Goal: Use online tool/utility: Utilize a website feature to perform a specific function

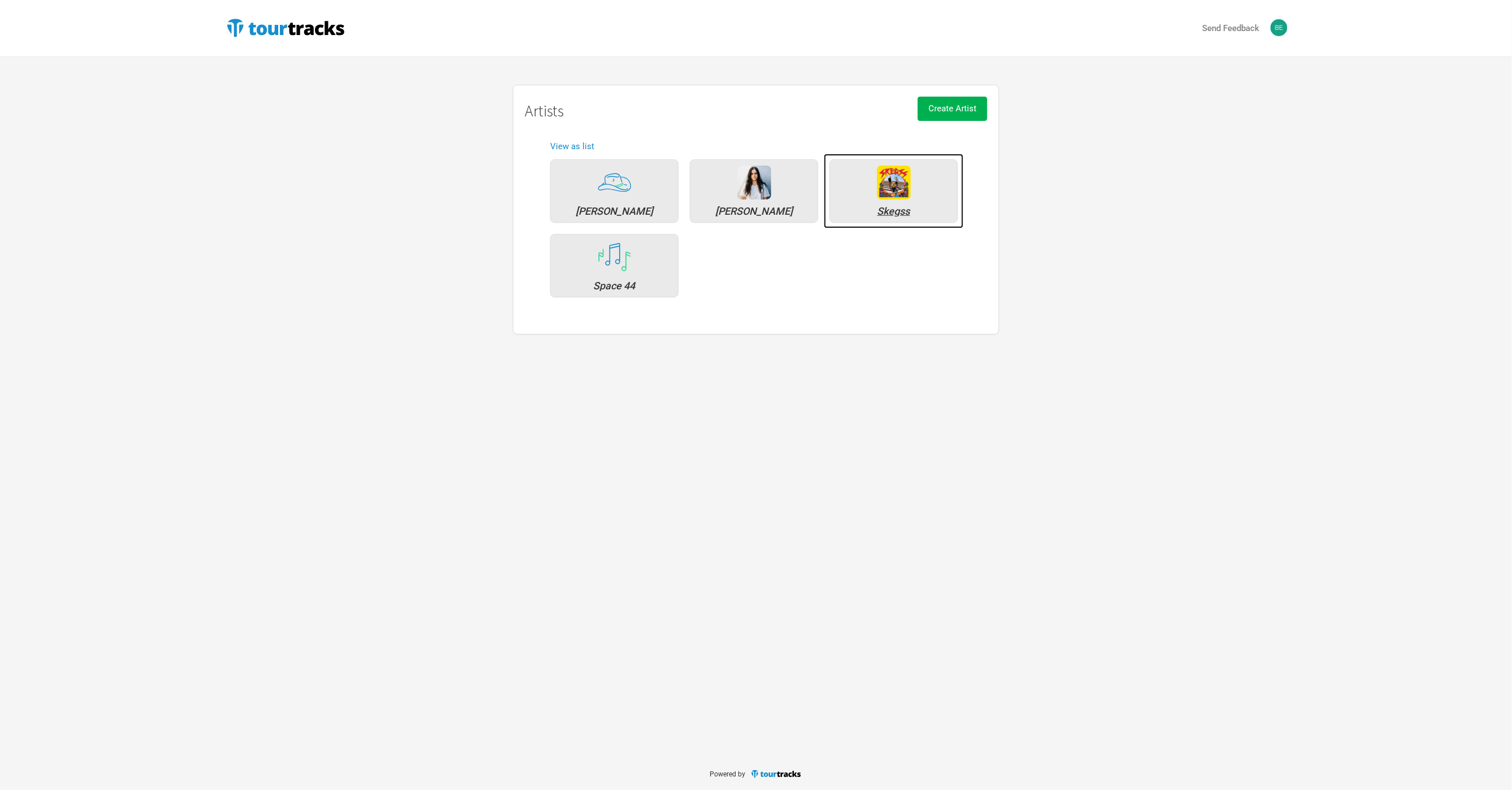
click at [936, 203] on div "Skegss" at bounding box center [894, 191] width 129 height 63
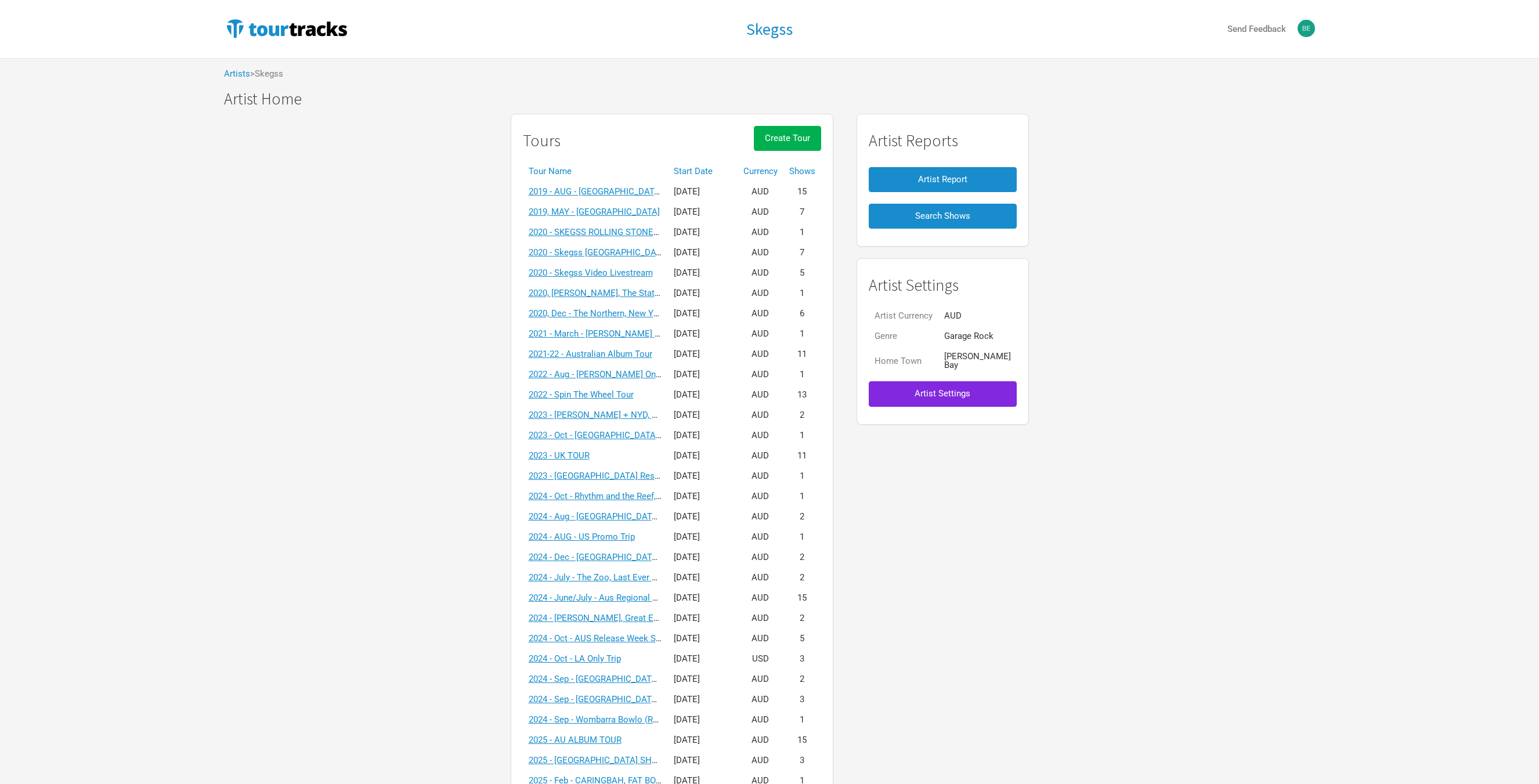
scroll to position [469, 0]
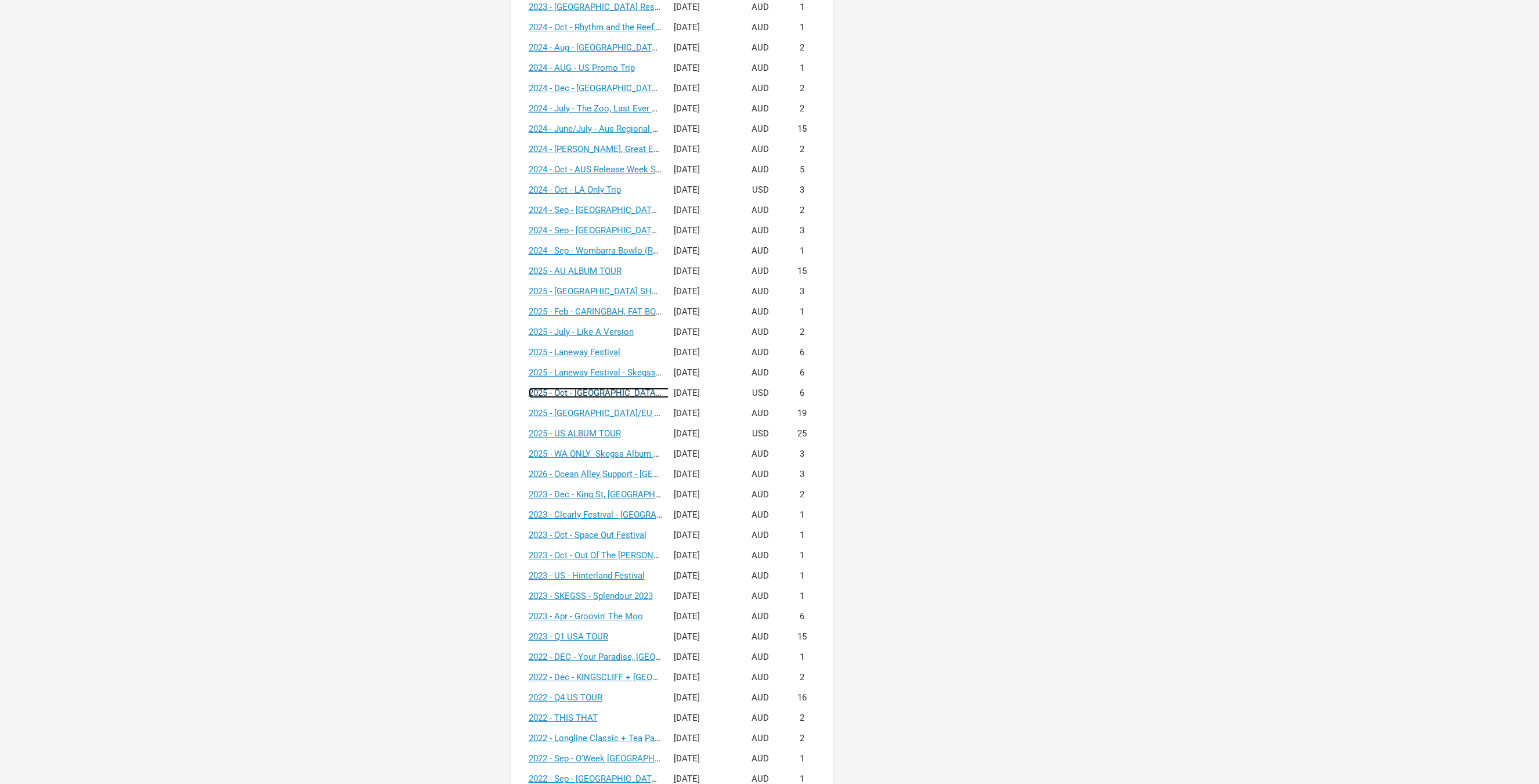
click at [595, 389] on link "2025 - Oct - [GEOGRAPHIC_DATA] + [GEOGRAPHIC_DATA] Tour + Headline V1" at bounding box center [679, 393] width 300 height 11
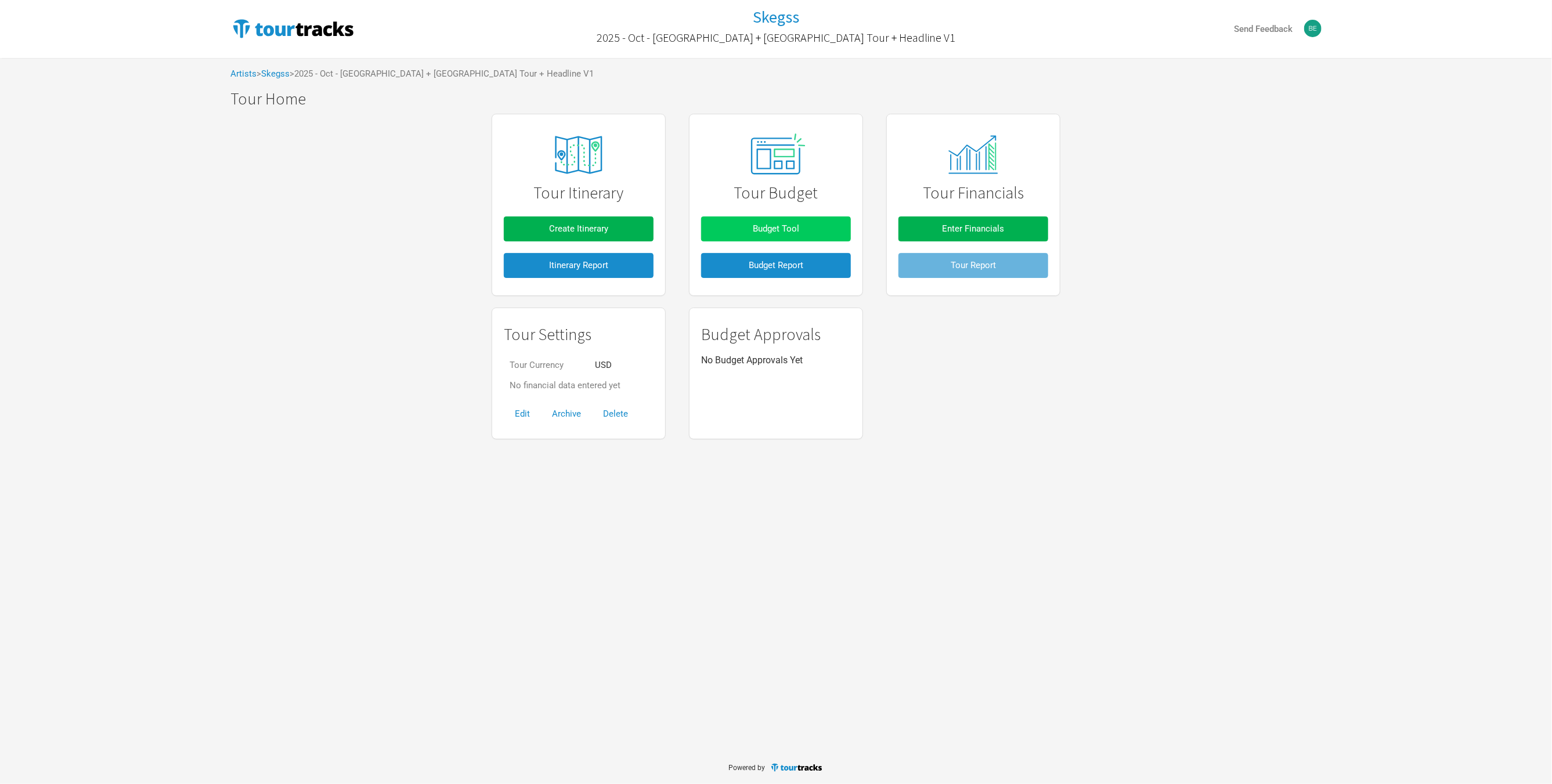
click at [745, 234] on button "Budget Tool" at bounding box center [776, 229] width 150 height 25
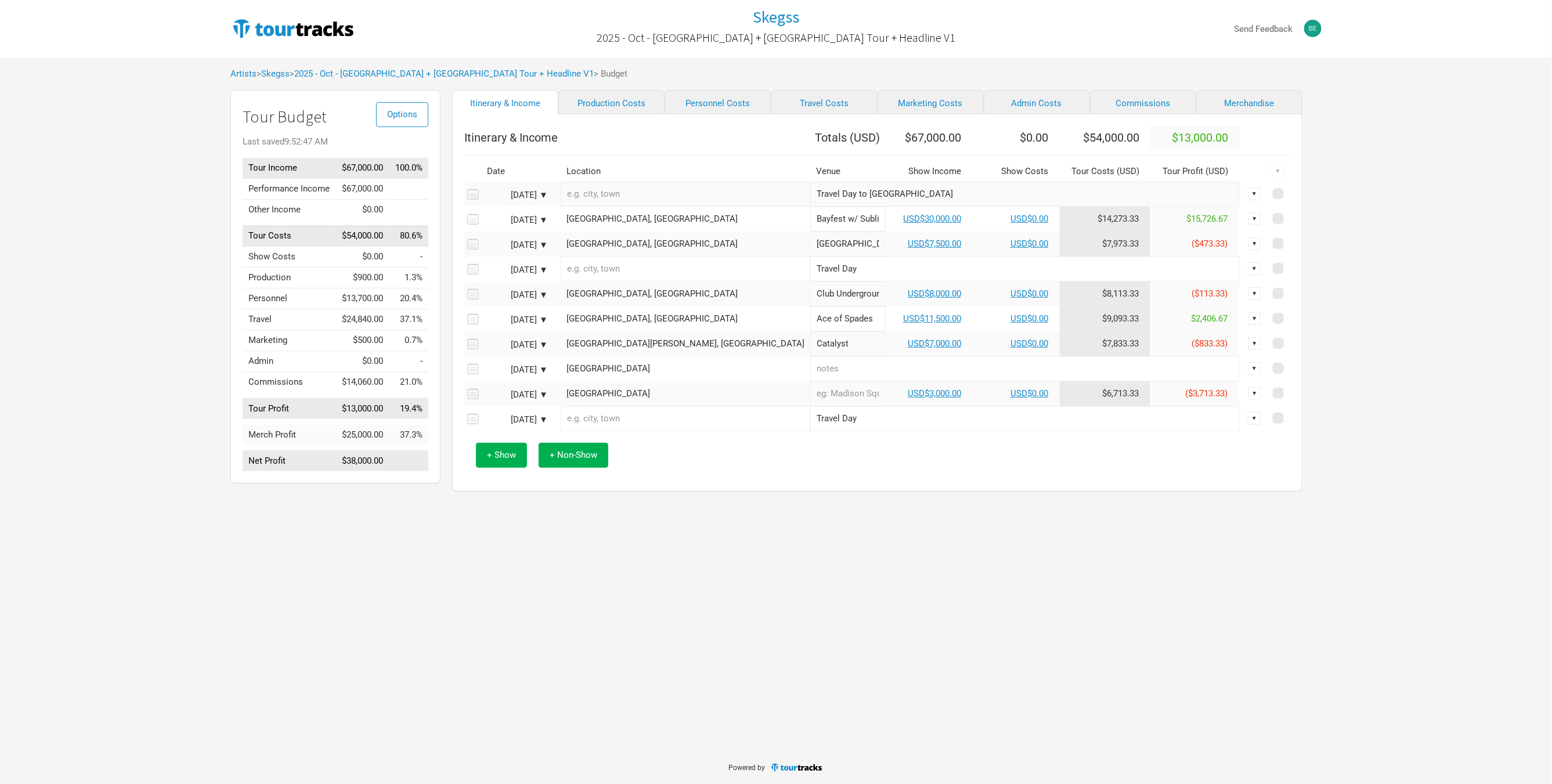
click at [541, 646] on div "Skegss 2025 - Oct - [GEOGRAPHIC_DATA] + [GEOGRAPHIC_DATA] Tour + Headline V1 Se…" at bounding box center [776, 376] width 1552 height 751
click at [402, 109] on span "Options" at bounding box center [402, 114] width 30 height 11
click at [400, 174] on link "Budget Report" at bounding box center [384, 172] width 61 height 20
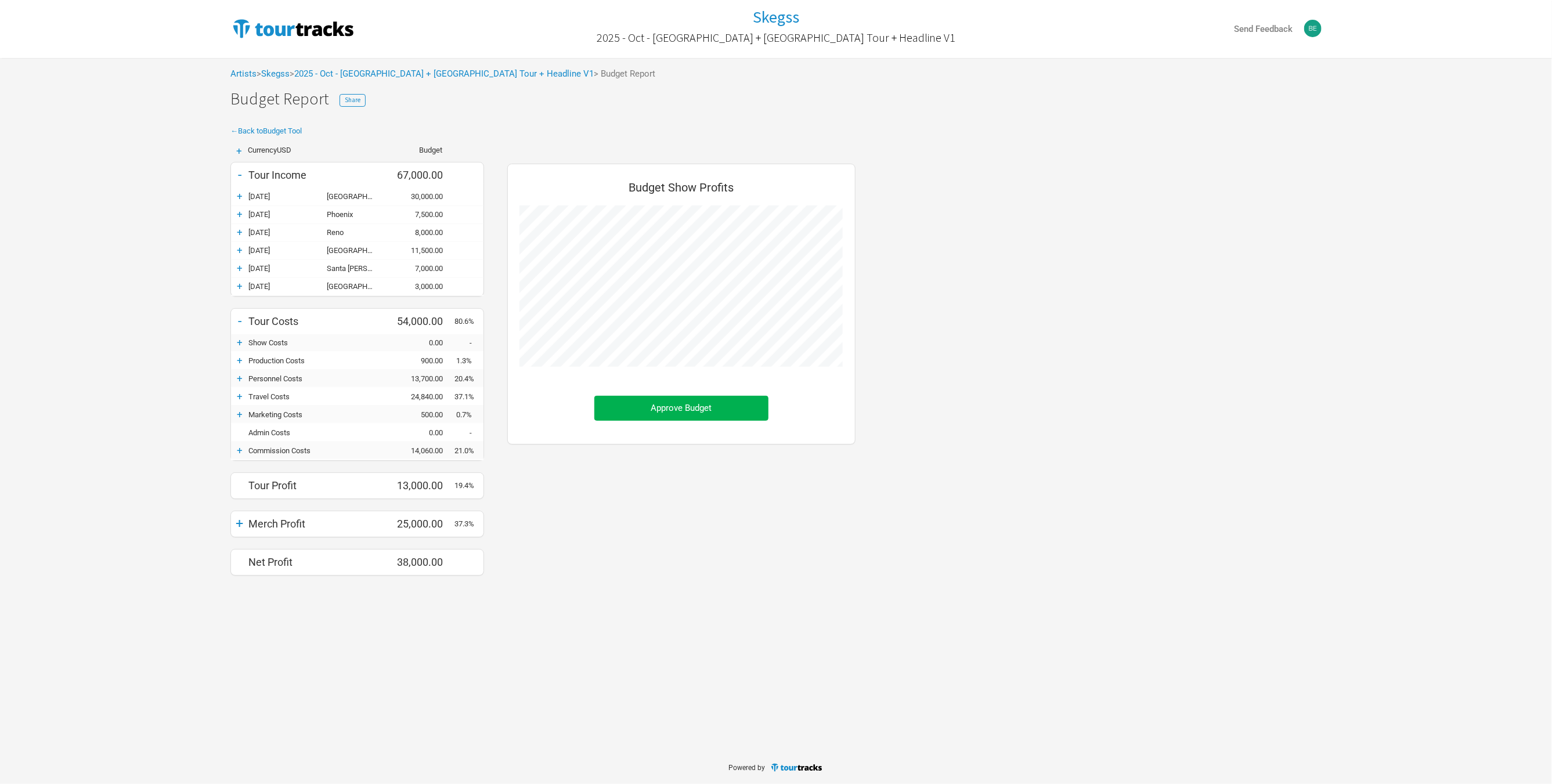
scroll to position [436, 371]
click at [358, 94] on button "Share" at bounding box center [353, 100] width 26 height 13
click at [489, 228] on button "Copy Link" at bounding box center [499, 229] width 57 height 25
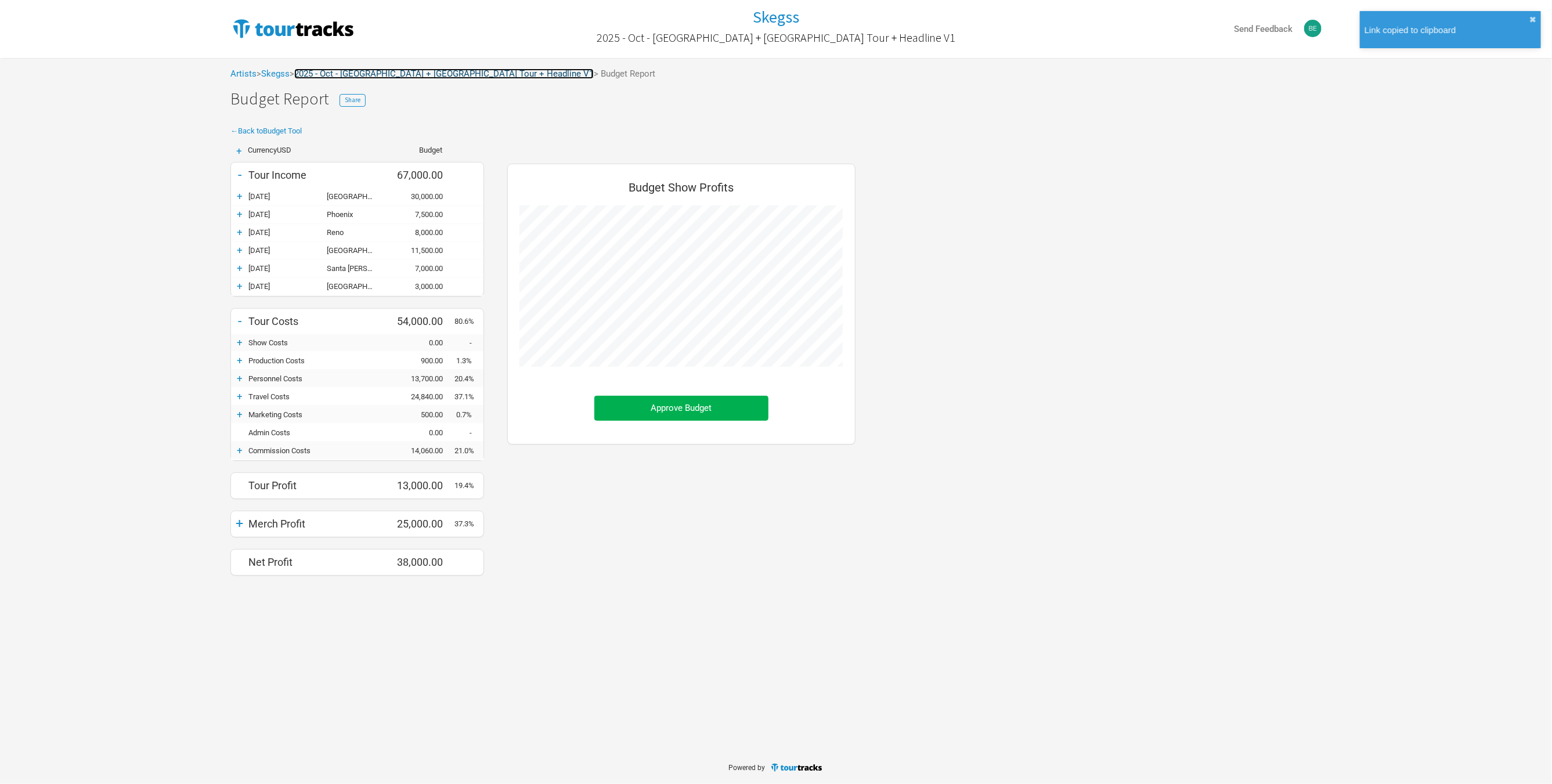
click at [454, 75] on link "2025 - Oct - [GEOGRAPHIC_DATA] + [GEOGRAPHIC_DATA] Tour + Headline V1" at bounding box center [444, 74] width 300 height 11
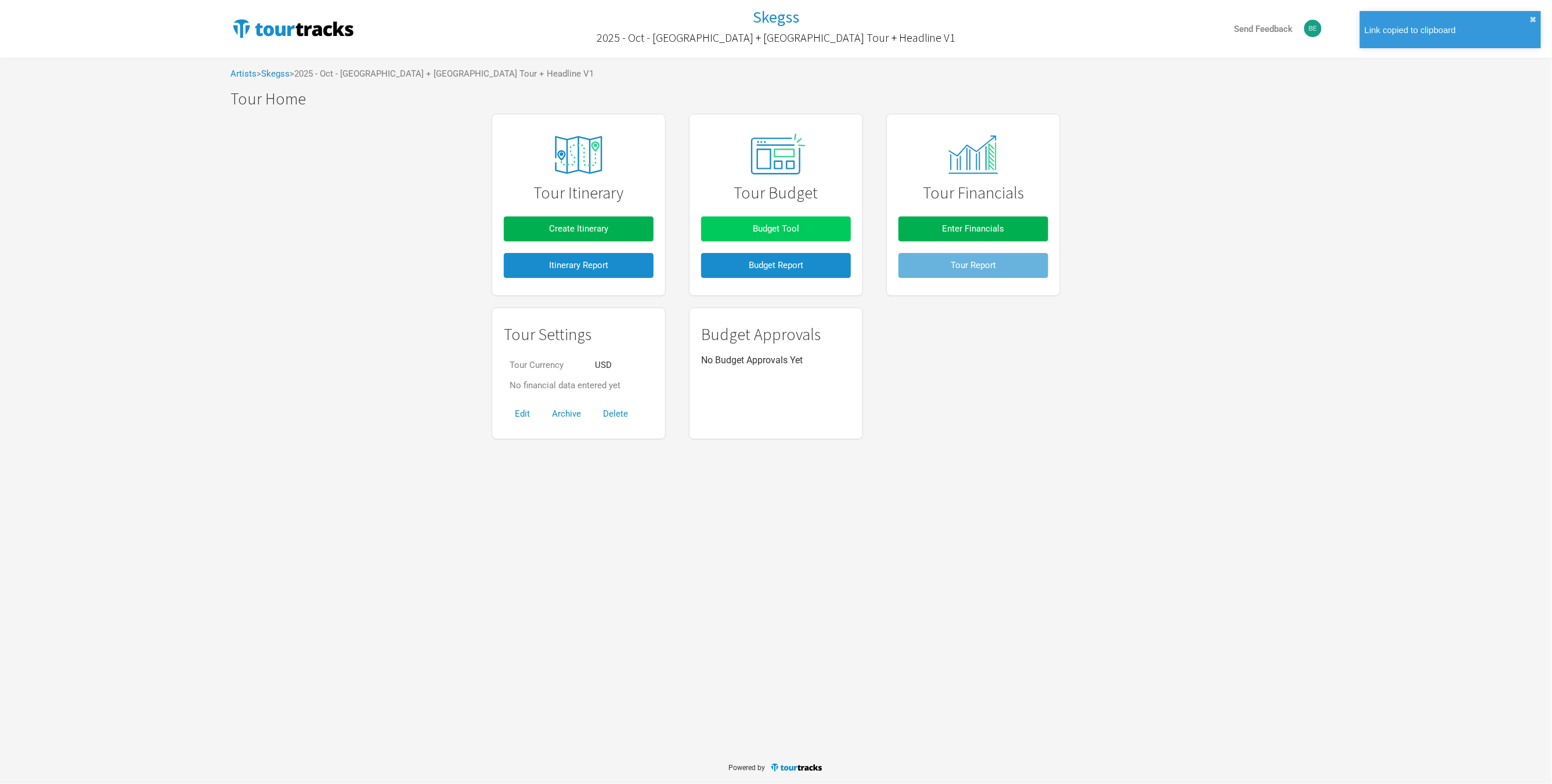
click at [749, 226] on button "Budget Tool" at bounding box center [776, 229] width 150 height 25
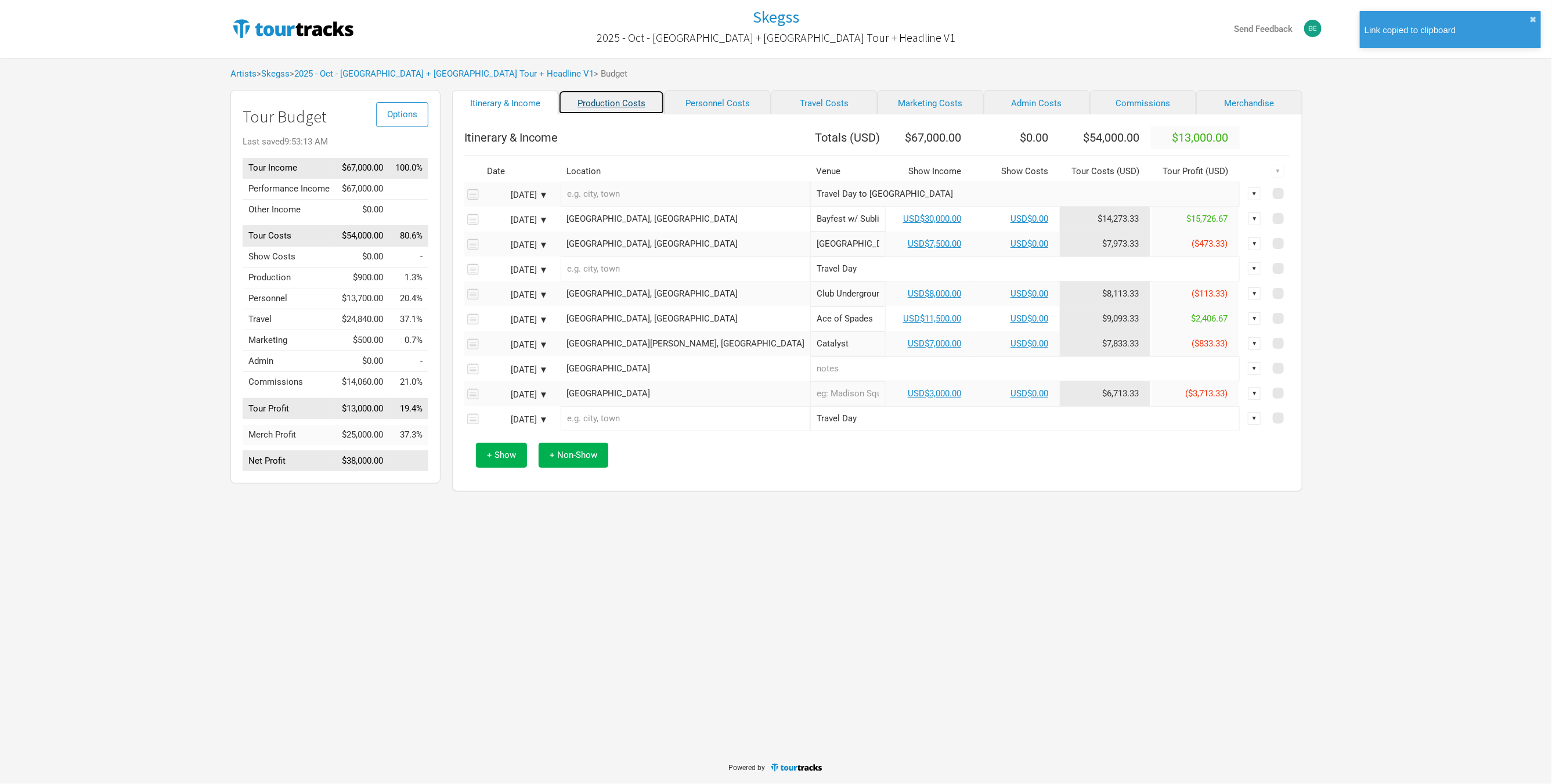
click at [608, 102] on link "Production Costs" at bounding box center [611, 102] width 106 height 24
select select "USD"
select select "Shows"
select select "USD"
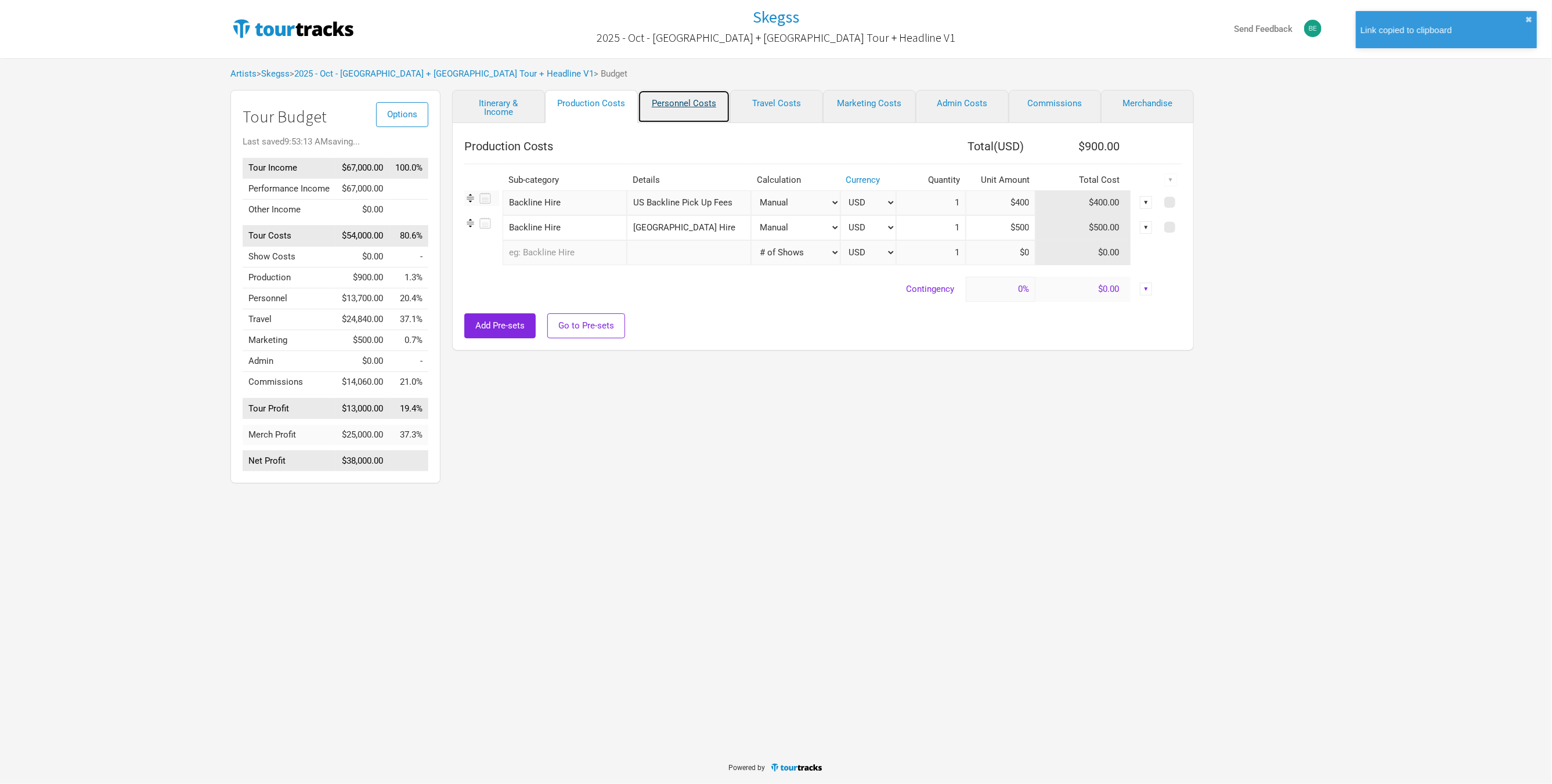
click at [712, 108] on link "Personnel Costs" at bounding box center [684, 106] width 93 height 33
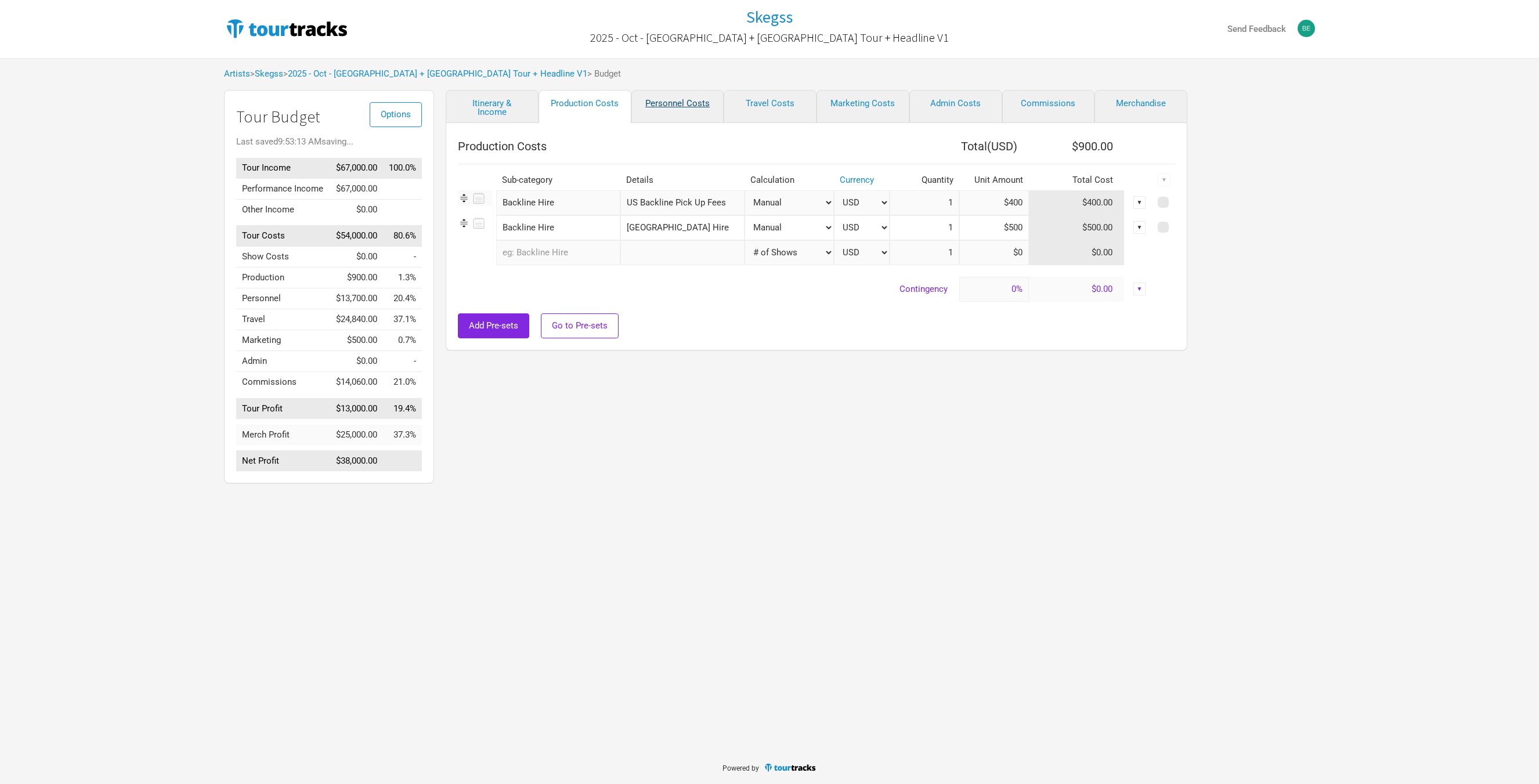
select select "USD"
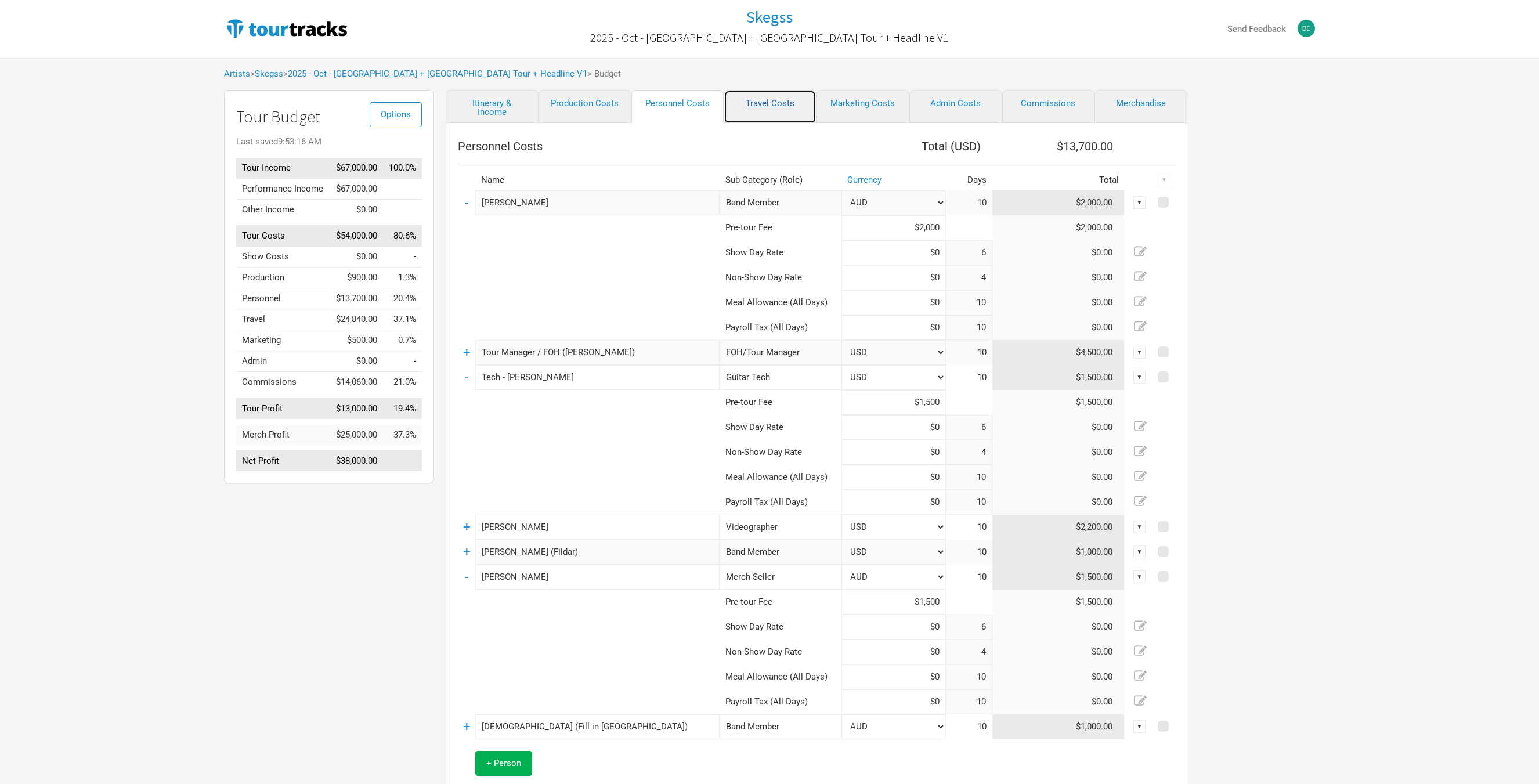
click at [804, 106] on link "Travel Costs" at bounding box center [770, 106] width 93 height 33
select select "Total Days"
select select "USD"
select select "Show Days"
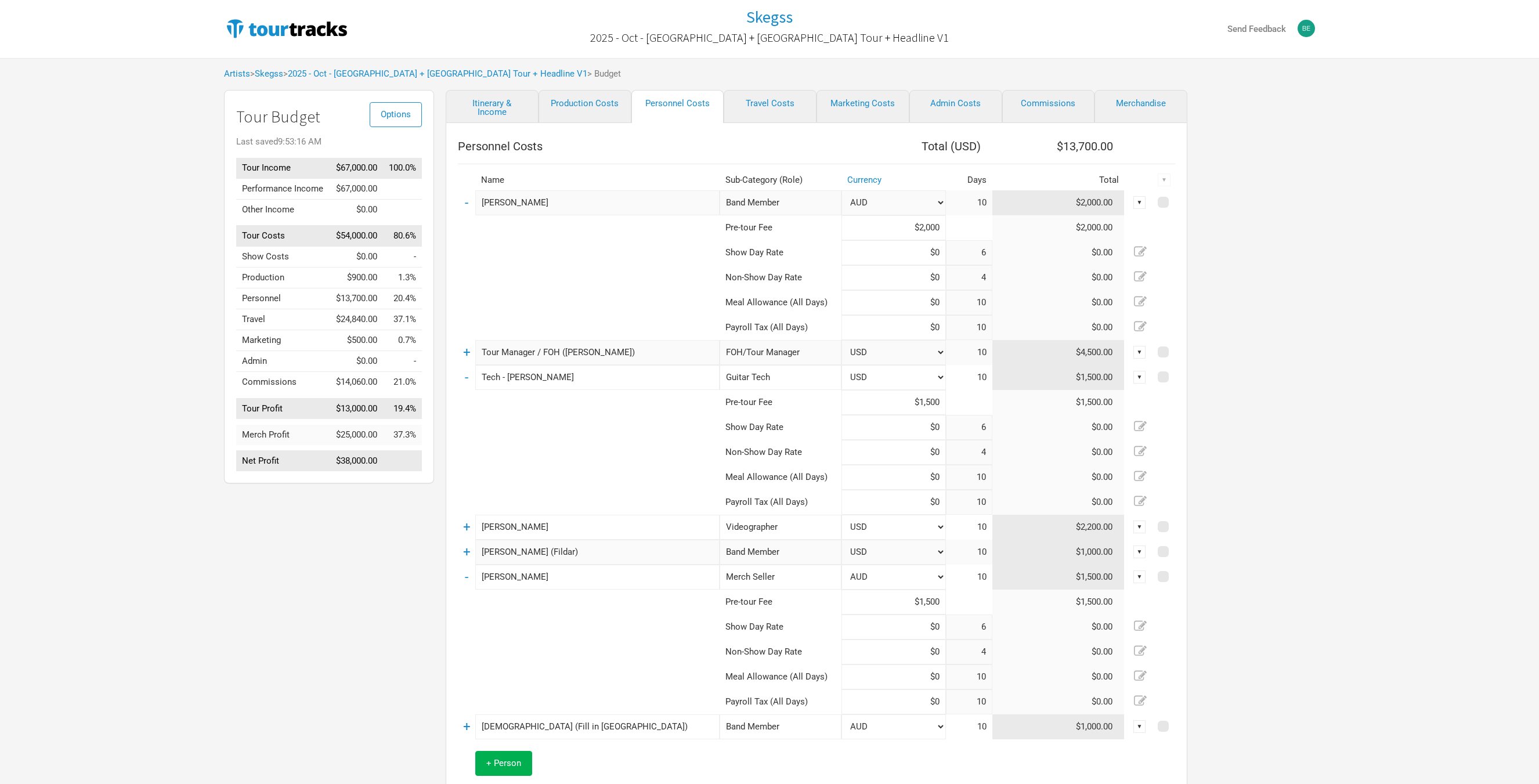
select select "USD"
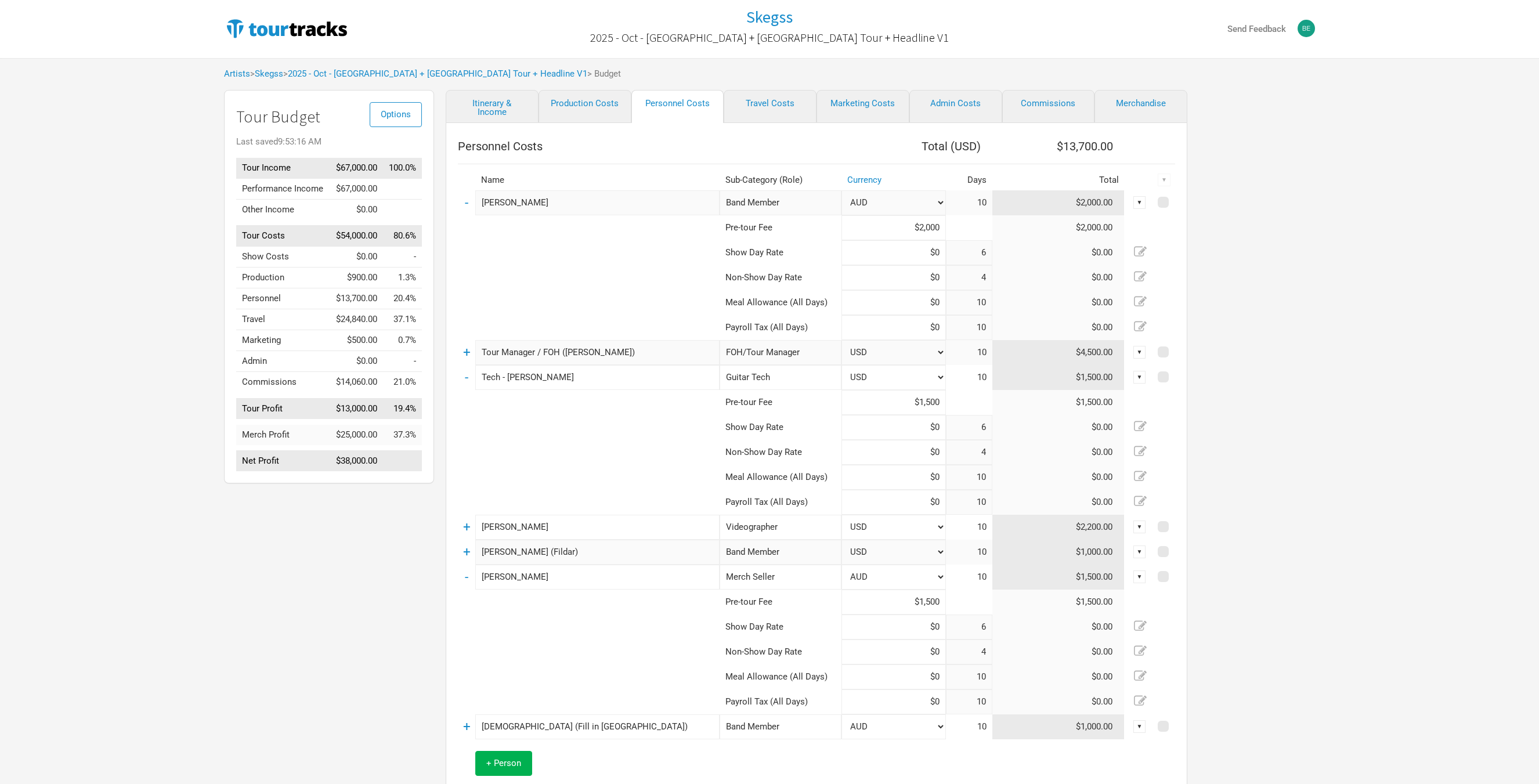
select select "USD"
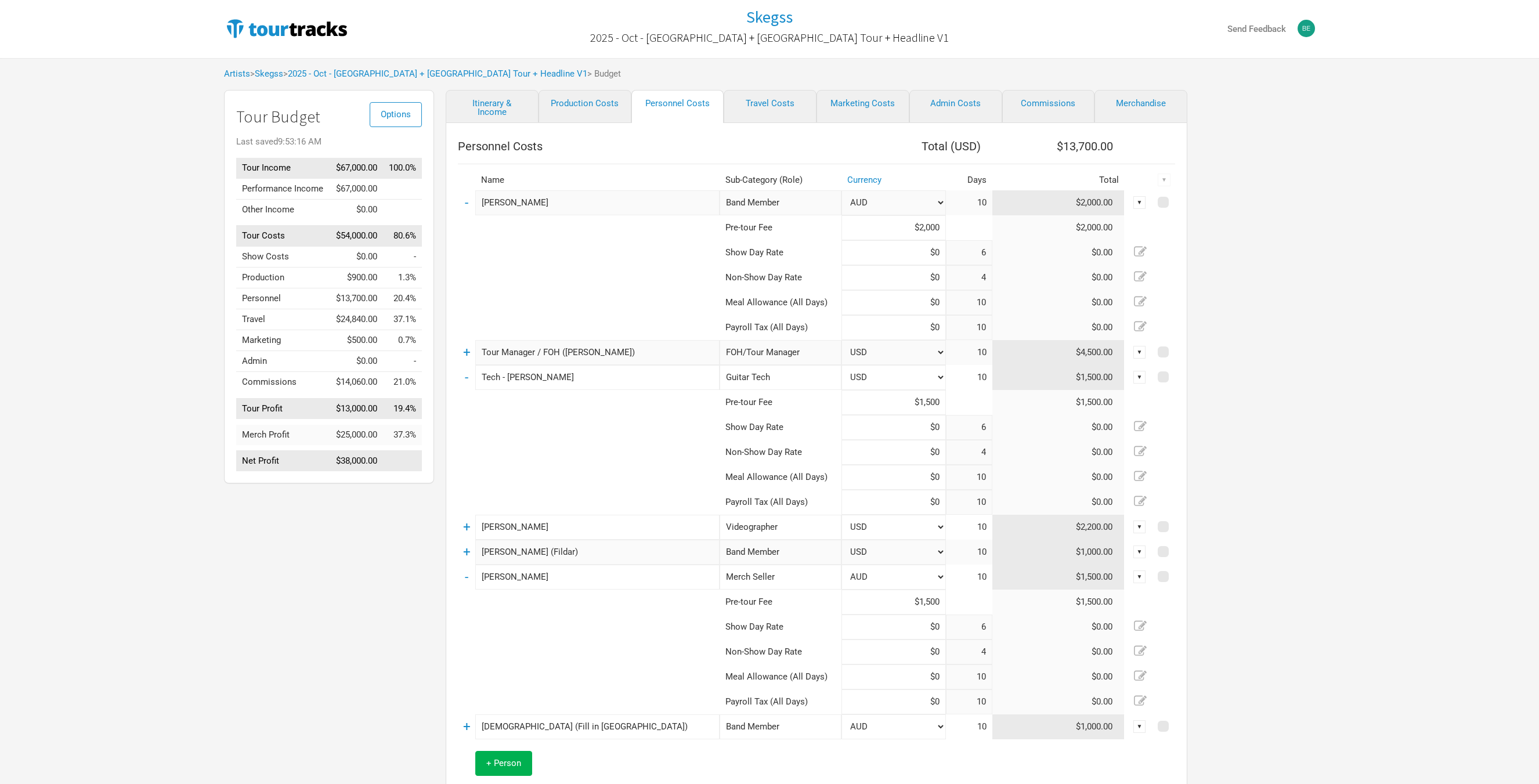
select select "USD"
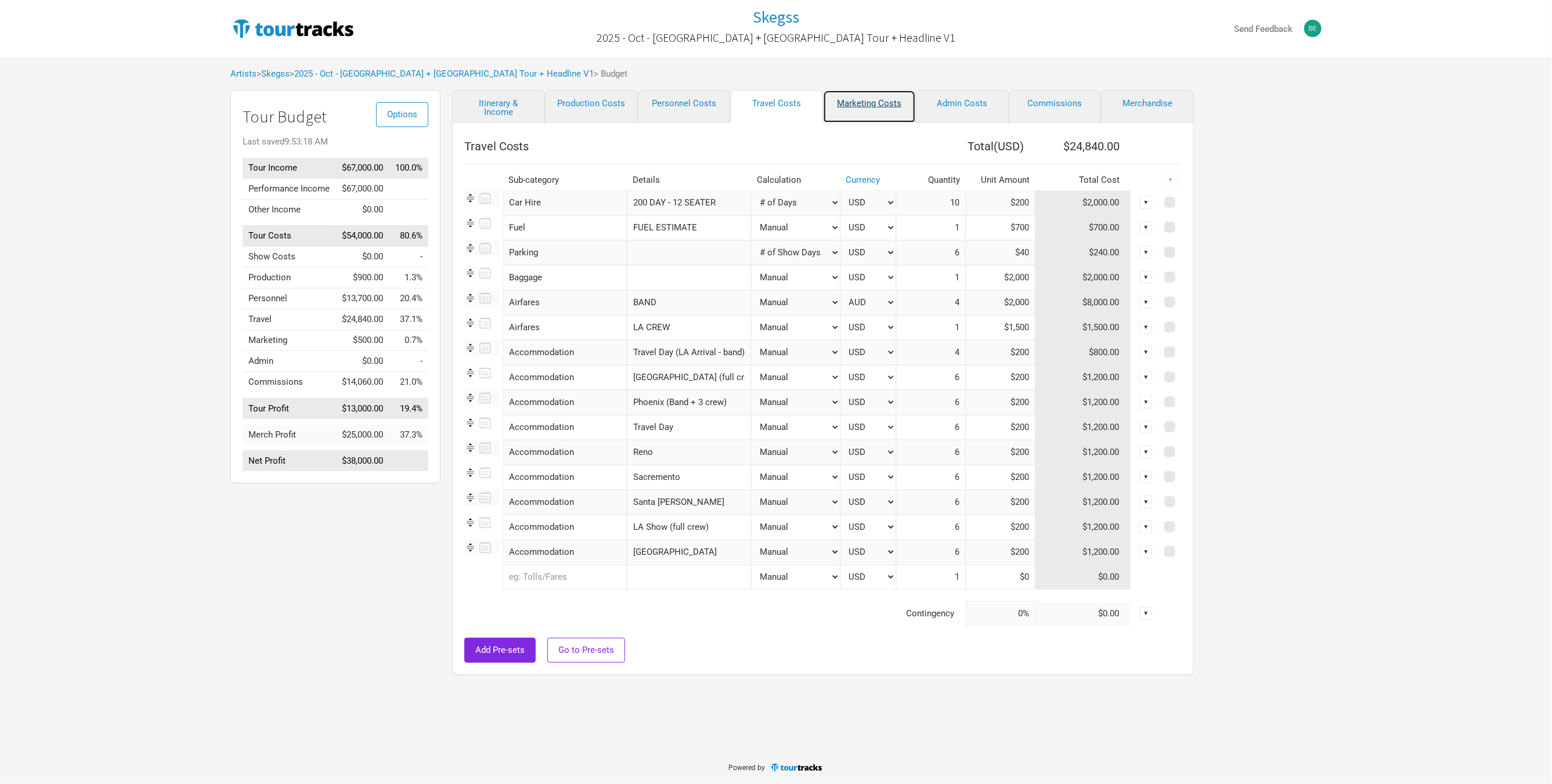
click at [860, 108] on link "Marketing Costs" at bounding box center [869, 106] width 93 height 33
select select "% of Gross"
select select "USD"
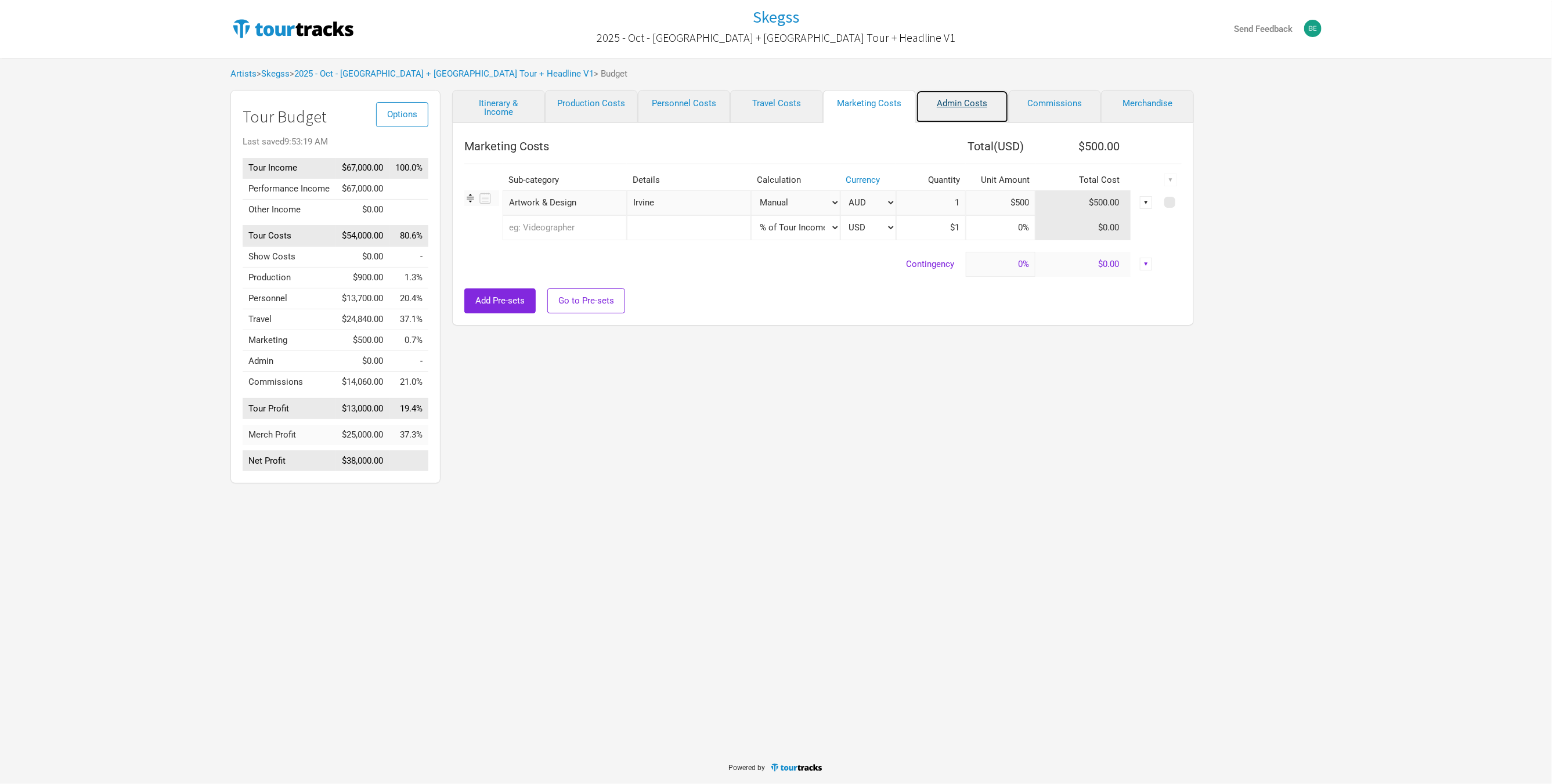
click at [949, 108] on link "Admin Costs" at bounding box center [962, 106] width 93 height 33
select select "USD"
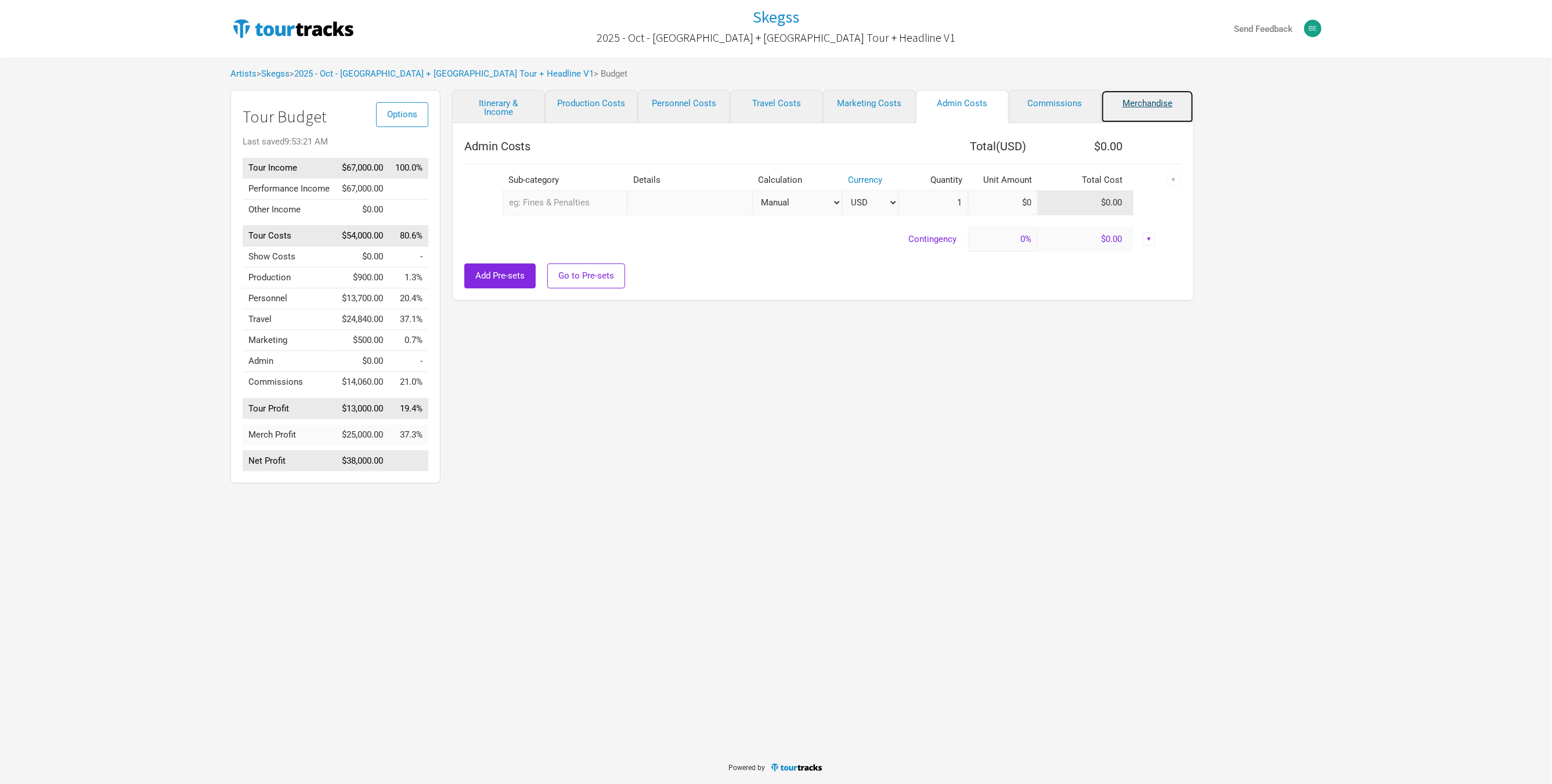
click at [1140, 106] on link "Merchandise" at bounding box center [1147, 106] width 93 height 33
select select "Set Amount"
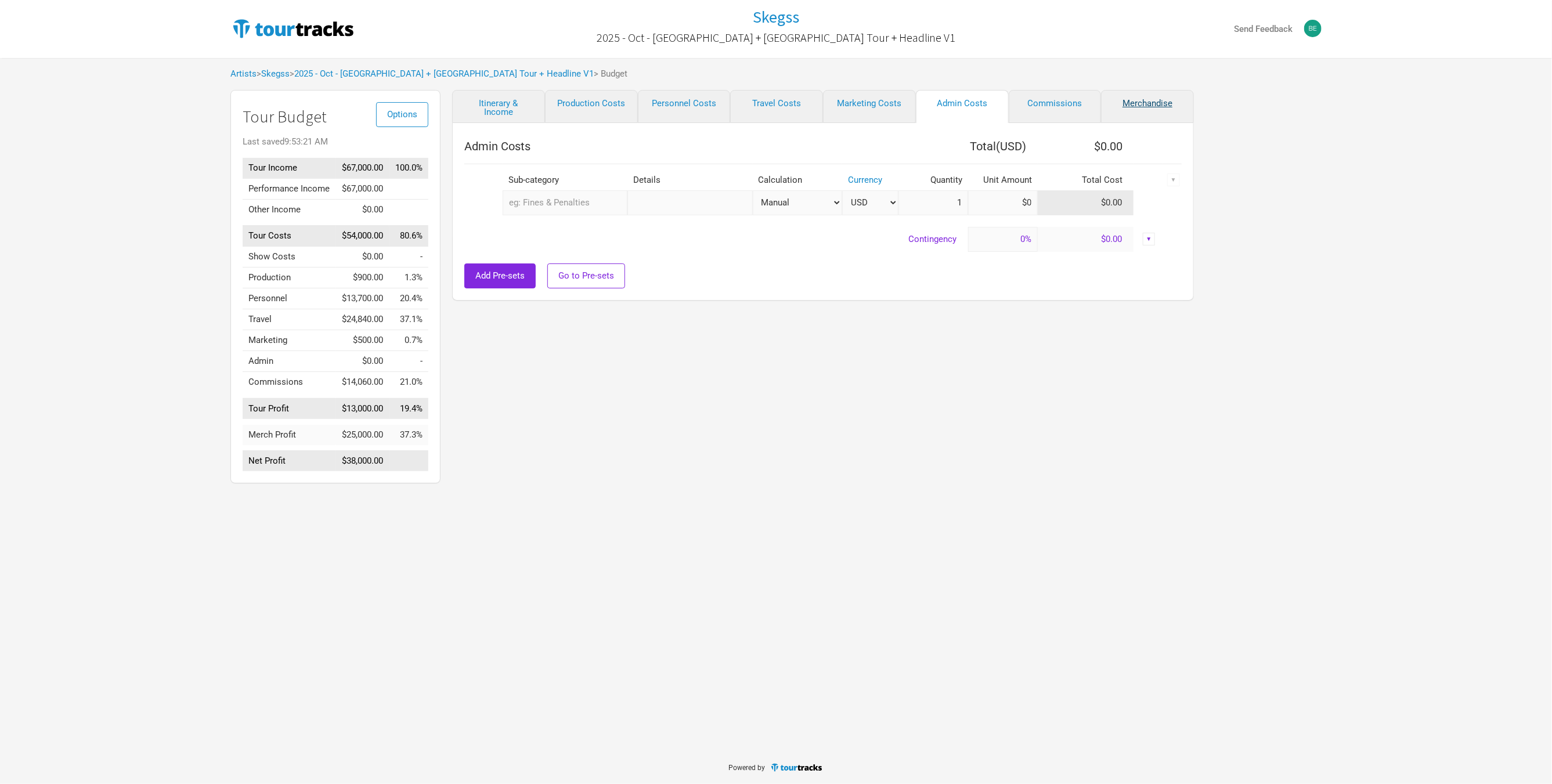
select select "Set Amount"
select select "USD"
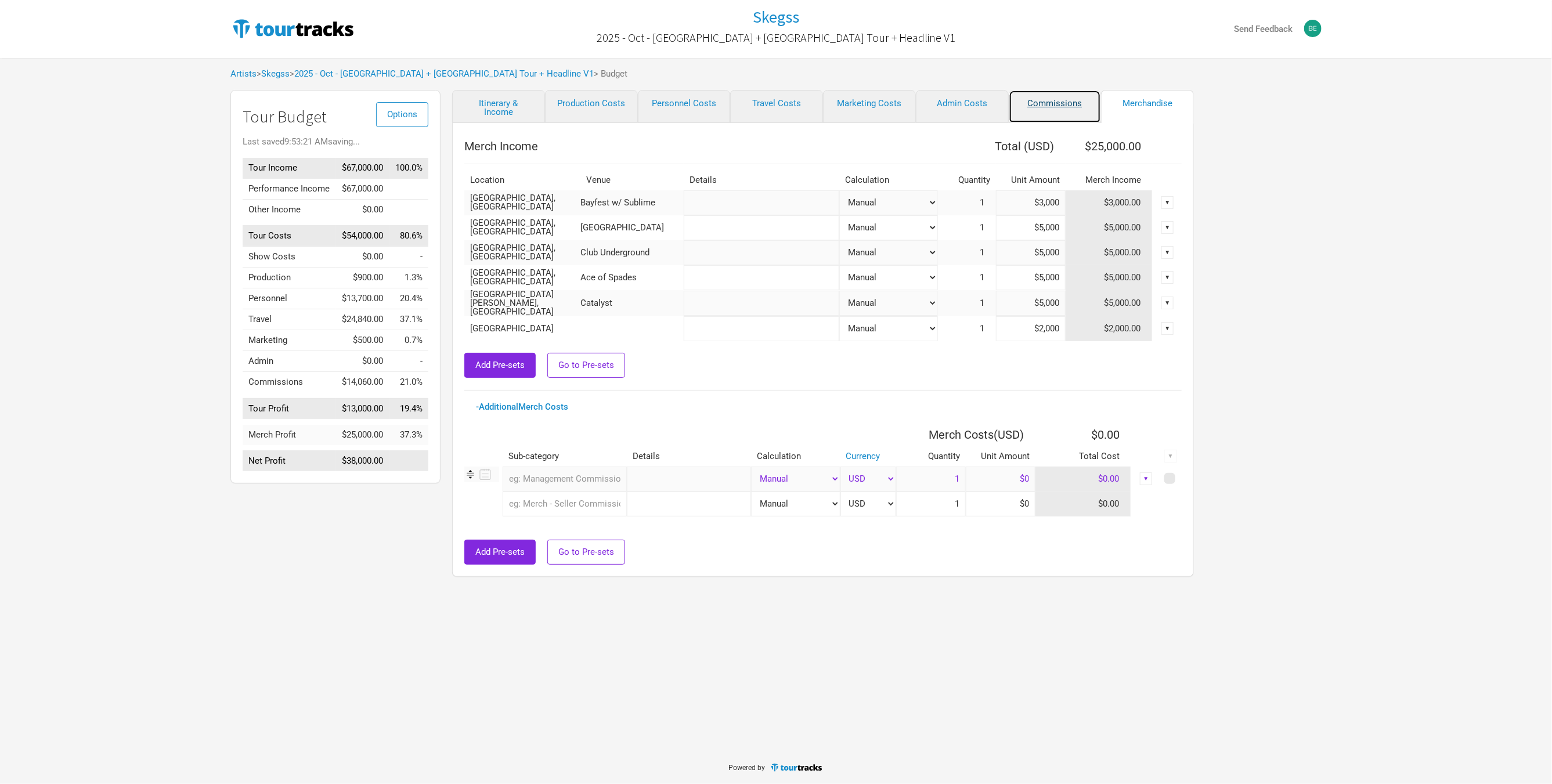
click at [1065, 110] on link "Commissions" at bounding box center [1055, 106] width 93 height 33
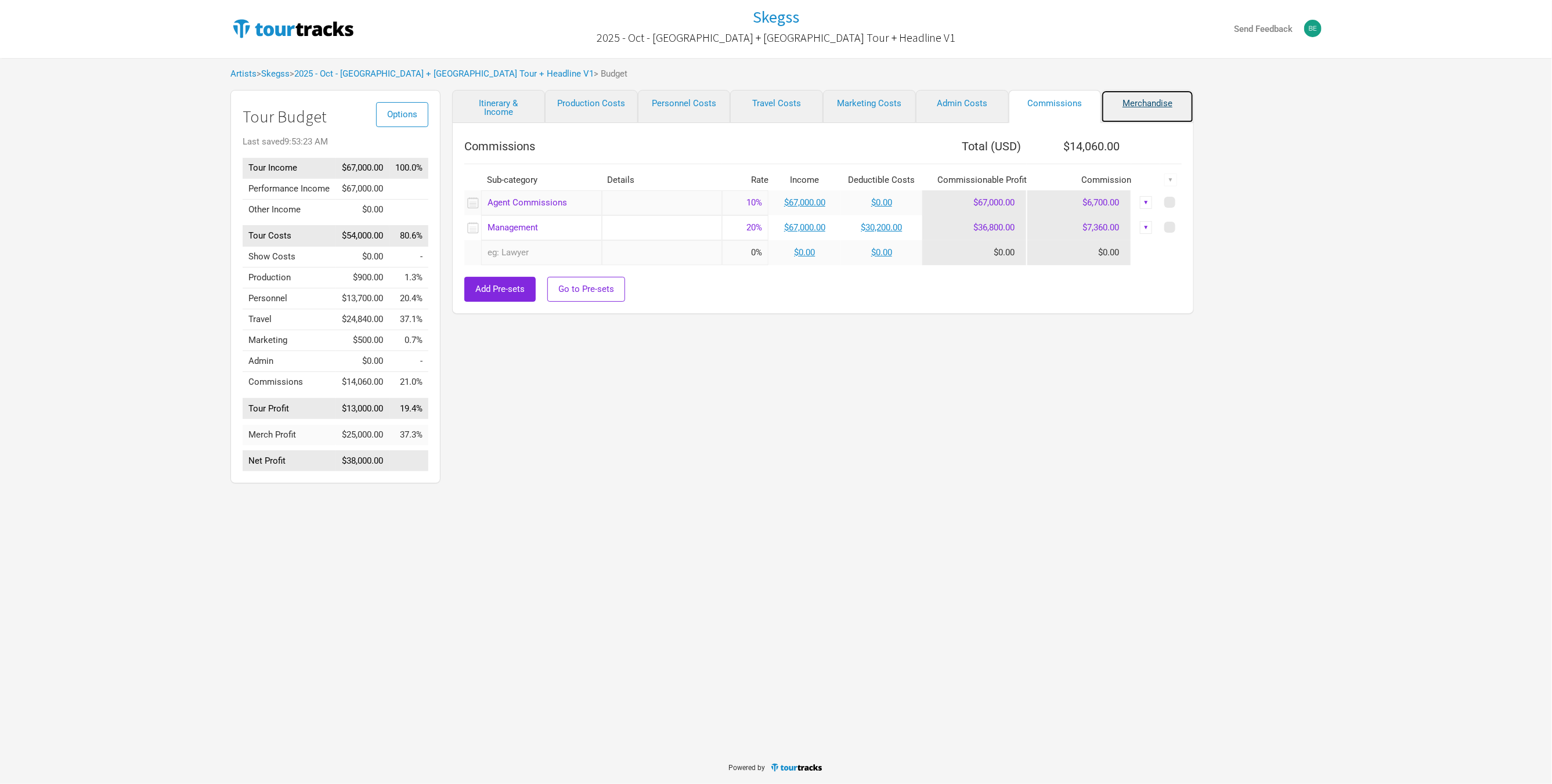
click at [1142, 103] on link "Merchandise" at bounding box center [1147, 106] width 93 height 33
select select "Set Amount"
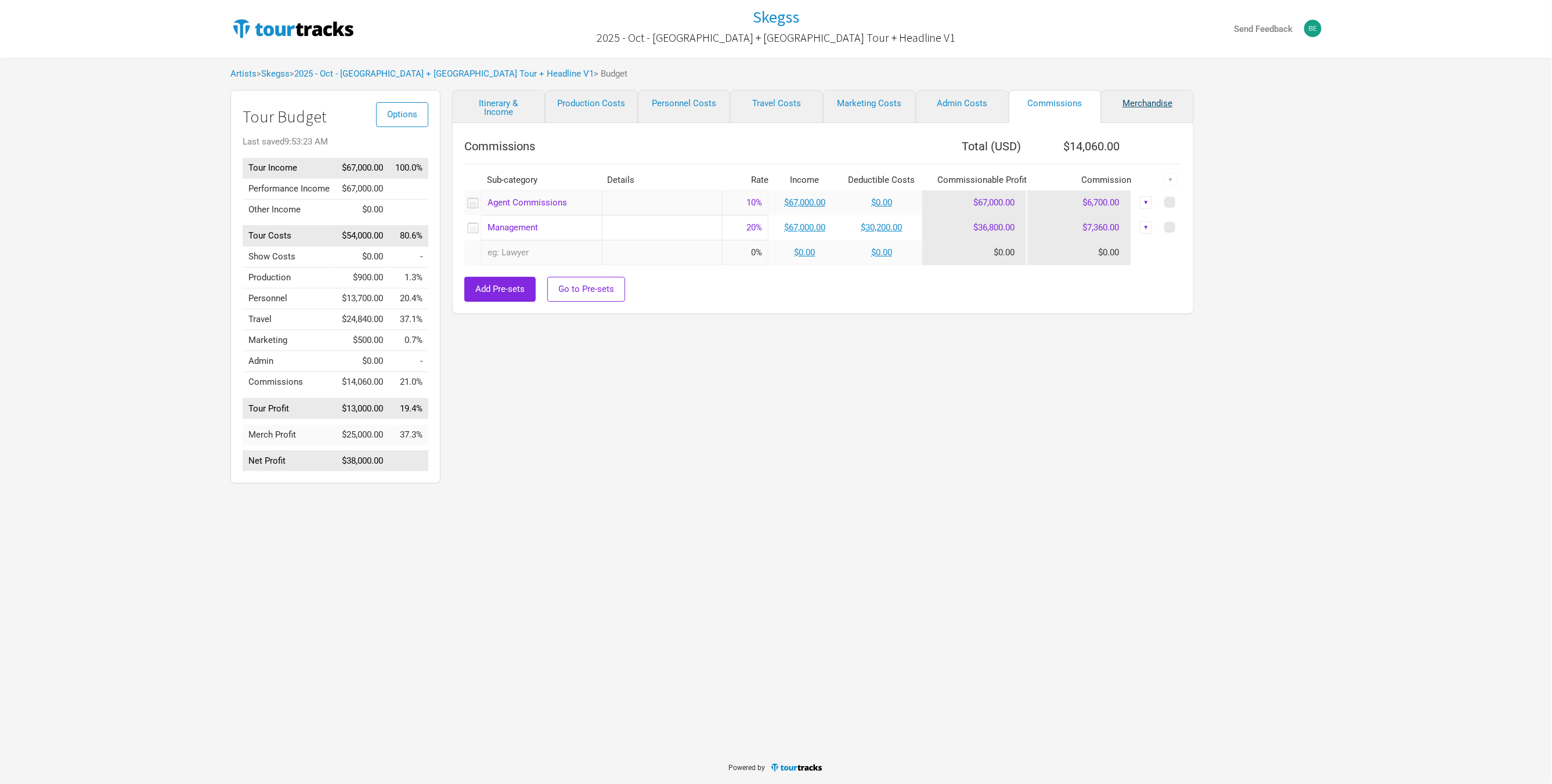
select select "Set Amount"
select select "USD"
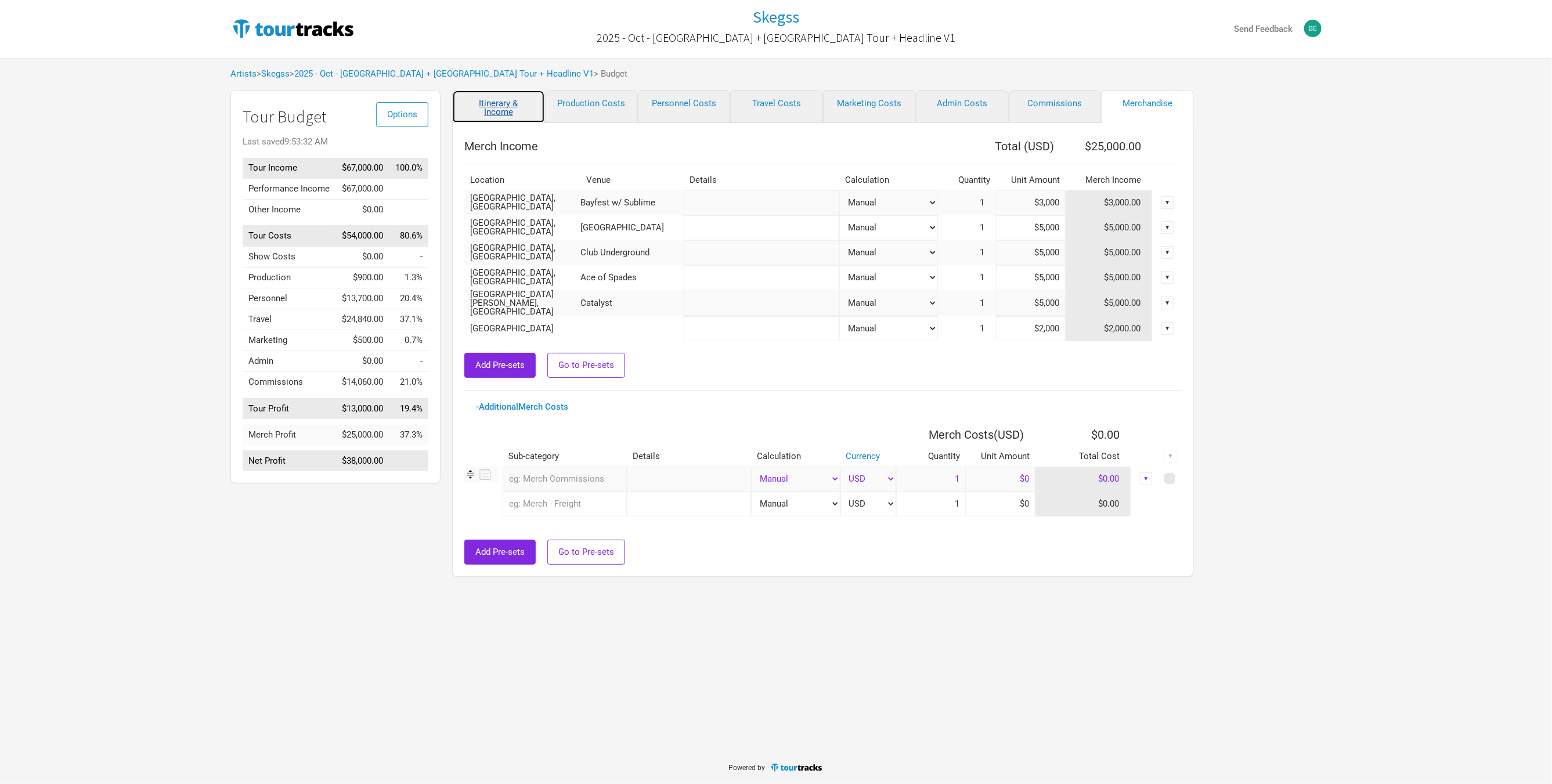
click at [512, 115] on link "Itinerary & Income" at bounding box center [498, 106] width 93 height 33
